Goal: Information Seeking & Learning: Learn about a topic

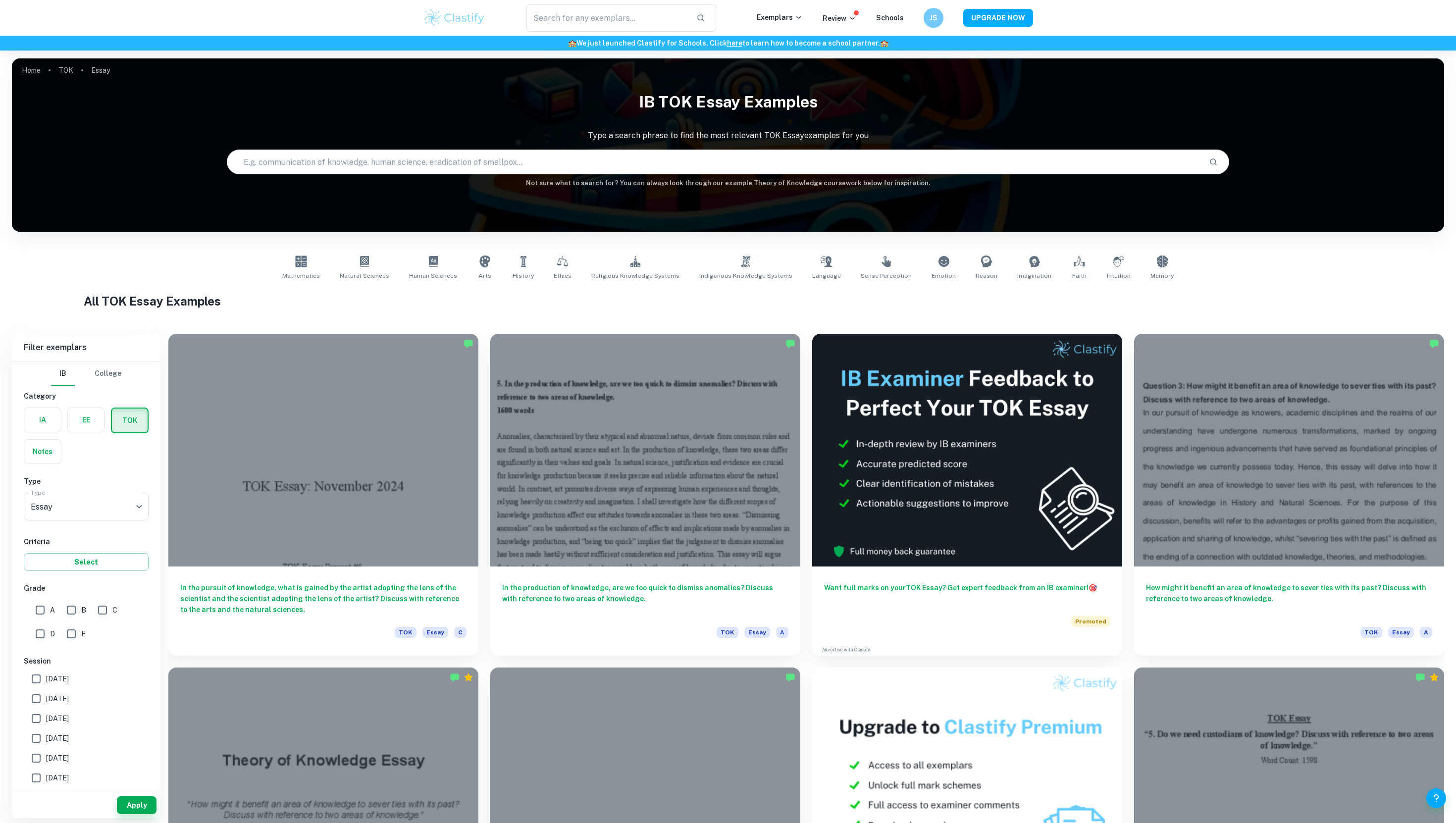
click at [46, 607] on input "A" at bounding box center [40, 610] width 20 height 20
checkbox input "true"
click at [138, 801] on button "Apply" at bounding box center [137, 805] width 40 height 18
